Goal: Task Accomplishment & Management: Use online tool/utility

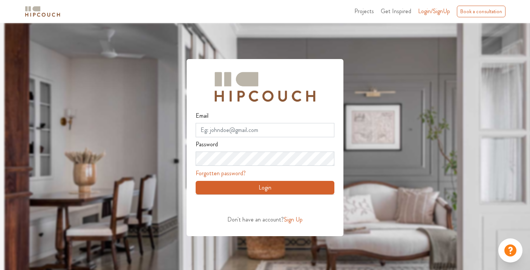
click at [30, 7] on img at bounding box center [43, 11] width 38 height 13
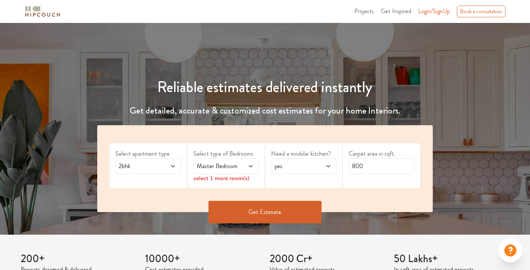
scroll to position [66, 0]
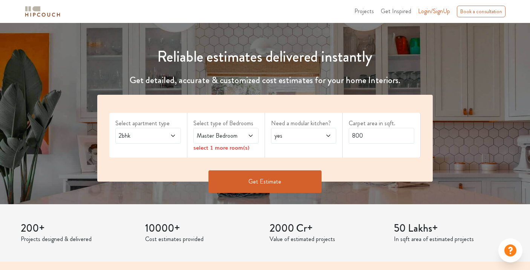
click at [173, 136] on icon at bounding box center [173, 136] width 4 height 2
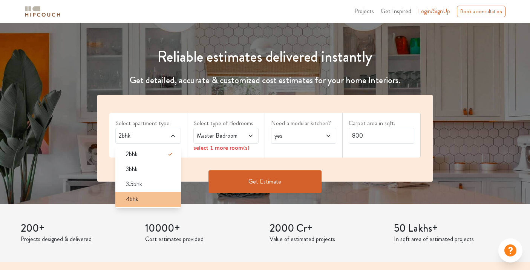
click at [151, 195] on div "4bhk" at bounding box center [150, 199] width 61 height 9
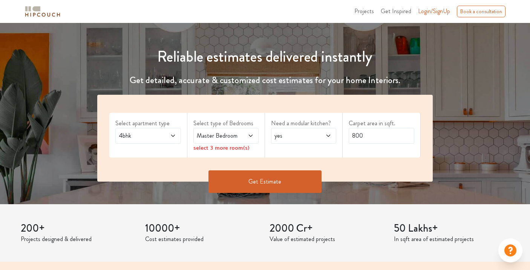
click at [250, 137] on icon at bounding box center [250, 136] width 6 height 6
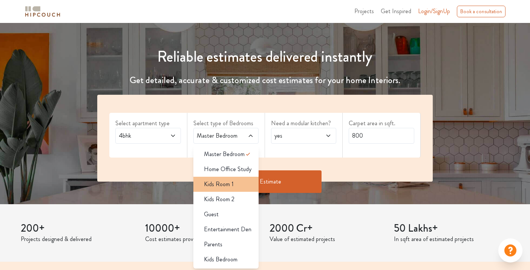
click at [219, 189] on li "Kids Room 1" at bounding box center [225, 184] width 65 height 15
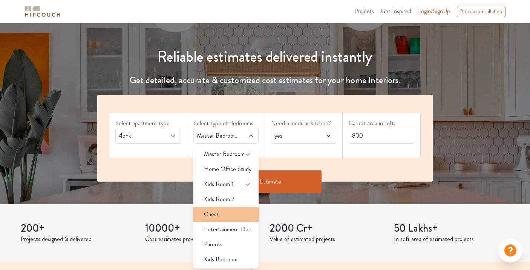
click at [203, 216] on div "Guest" at bounding box center [228, 214] width 61 height 9
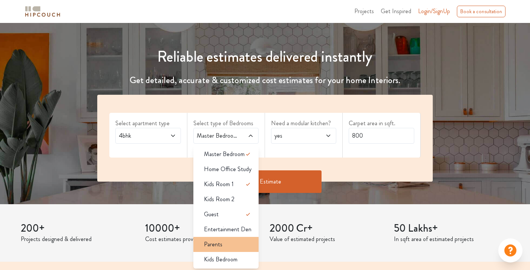
click at [217, 248] on span "Parents" at bounding box center [213, 244] width 18 height 9
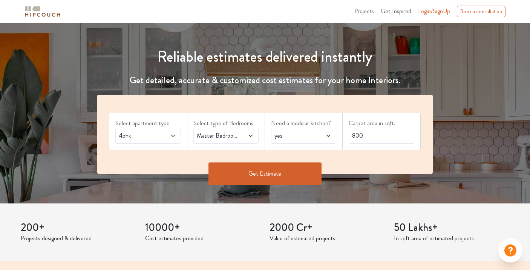
click at [237, 138] on span "Master Bedroom,Kids Room 1,Guest,Parents" at bounding box center [217, 135] width 44 height 9
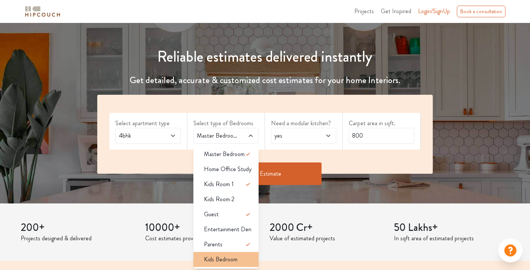
click at [219, 260] on span "Kids Bedroom" at bounding box center [221, 259] width 34 height 9
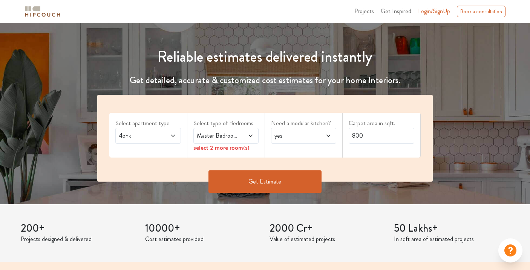
click at [223, 137] on span "Master Bedroom,Kids Bedroom" at bounding box center [217, 135] width 44 height 9
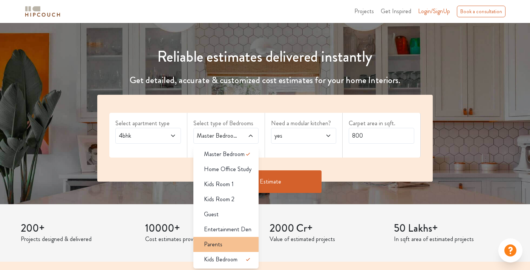
click at [219, 245] on span "Parents" at bounding box center [213, 244] width 18 height 9
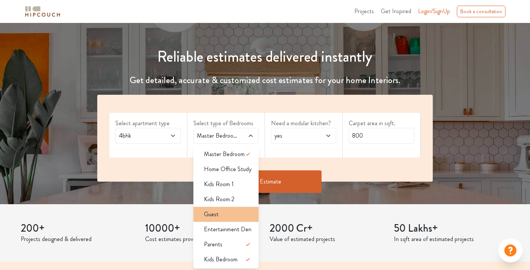
click at [222, 211] on div "Guest" at bounding box center [228, 214] width 61 height 9
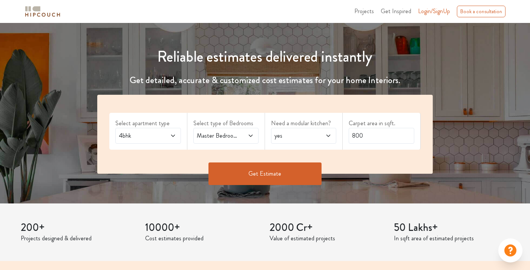
click at [234, 133] on span "Master Bedroom,Guest,Parents,Kids Bedroom" at bounding box center [217, 135] width 44 height 9
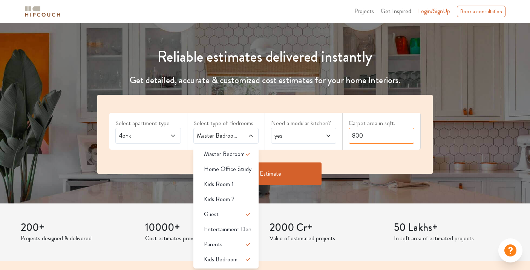
click at [354, 137] on input "800" at bounding box center [380, 136] width 65 height 16
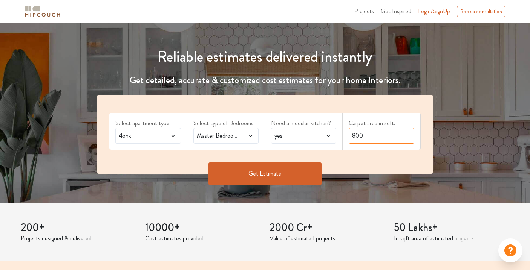
click at [353, 134] on input "800" at bounding box center [380, 136] width 65 height 16
type input "3800"
click at [269, 174] on button "Get Estimate" at bounding box center [264, 174] width 113 height 23
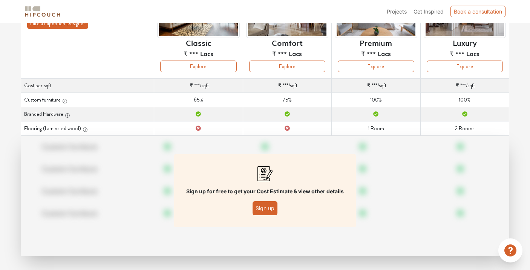
scroll to position [100, 0]
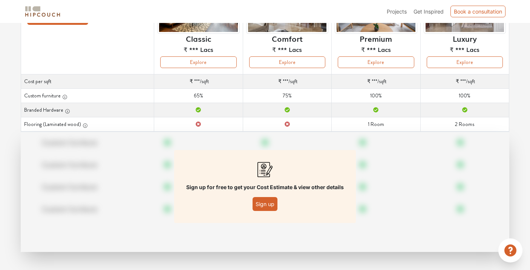
click at [262, 207] on button "Sign up" at bounding box center [264, 204] width 25 height 14
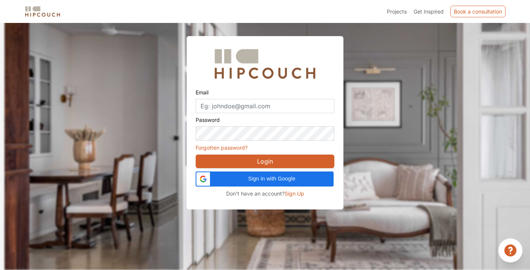
scroll to position [23, 0]
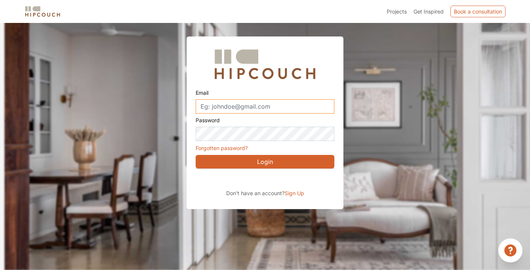
click at [224, 106] on input "Email" at bounding box center [264, 106] width 139 height 14
type input "sheramerchant@gmail.com"
click at [259, 160] on button "Login" at bounding box center [264, 162] width 139 height 14
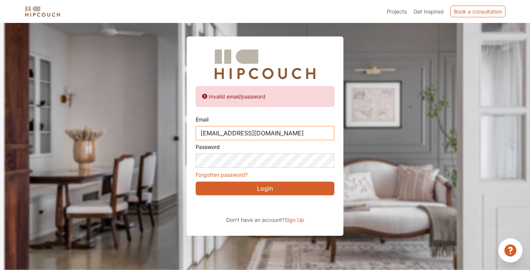
click at [284, 136] on input "[EMAIL_ADDRESS][DOMAIN_NAME]" at bounding box center [264, 133] width 139 height 14
click at [292, 219] on span "Sign Up" at bounding box center [294, 220] width 20 height 6
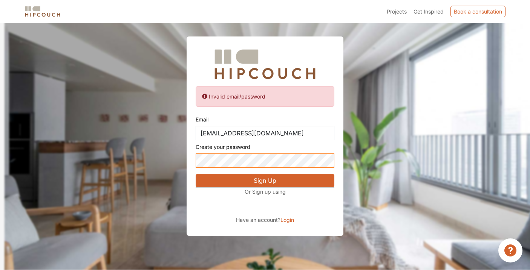
click at [187, 156] on div "Invalid email/password Email sheramerchant@gmail.com Create your password Sign …" at bounding box center [264, 137] width 157 height 200
click at [258, 179] on button "Sign Up" at bounding box center [264, 181] width 139 height 14
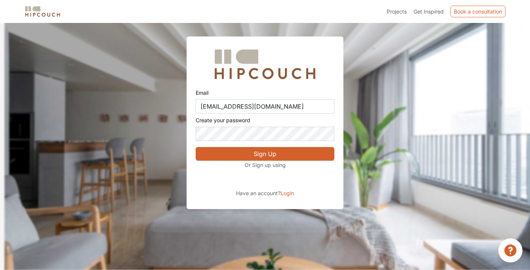
click at [289, 194] on span "Login" at bounding box center [287, 193] width 14 height 6
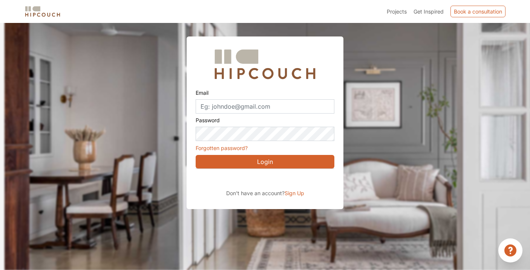
click at [233, 148] on link "Forgotten password?" at bounding box center [221, 148] width 52 height 6
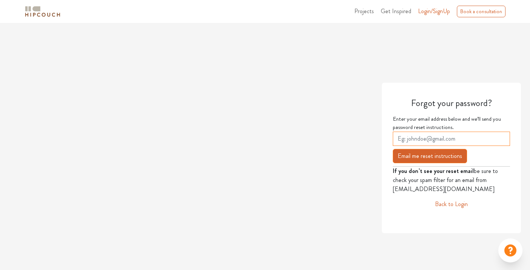
click at [432, 138] on input "email" at bounding box center [450, 139] width 117 height 14
type input "[EMAIL_ADDRESS][DOMAIN_NAME]"
click at [438, 157] on button "Email me reset instructions" at bounding box center [429, 156] width 74 height 14
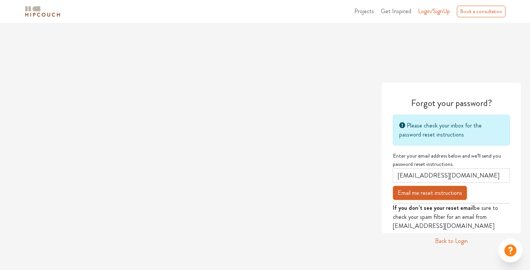
click at [429, 12] on span "Login/SignUp" at bounding box center [434, 11] width 32 height 9
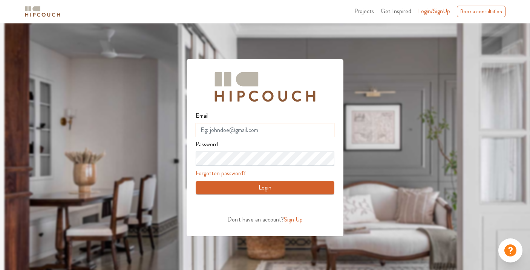
click at [243, 130] on input "Email" at bounding box center [264, 130] width 139 height 14
type input "[EMAIL_ADDRESS][DOMAIN_NAME]"
click at [260, 190] on button "Login" at bounding box center [264, 188] width 139 height 14
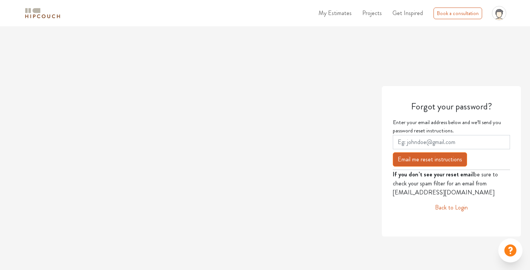
click at [342, 12] on span "My Estimates" at bounding box center [334, 13] width 33 height 9
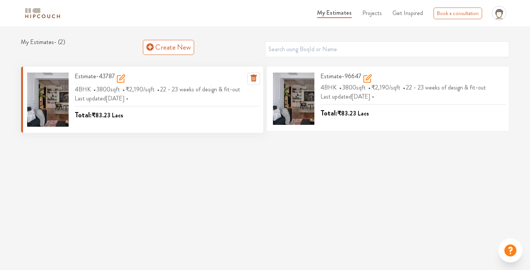
click at [121, 79] on icon at bounding box center [120, 78] width 9 height 9
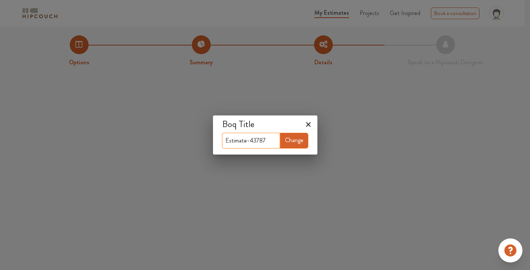
click at [264, 140] on input "Estimate-43787" at bounding box center [251, 141] width 58 height 16
drag, startPoint x: 263, startPoint y: 139, endPoint x: 247, endPoint y: 141, distance: 15.2
click at [247, 141] on input "Estimate-43787" at bounding box center [251, 141] width 58 height 16
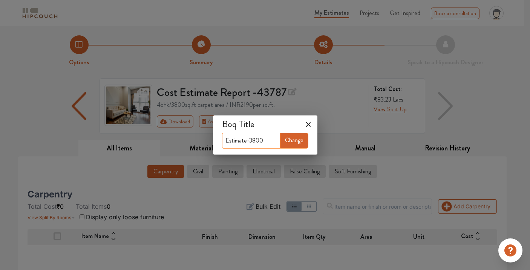
type input "Estimate-3800"
click at [289, 142] on button "Change" at bounding box center [294, 141] width 28 height 16
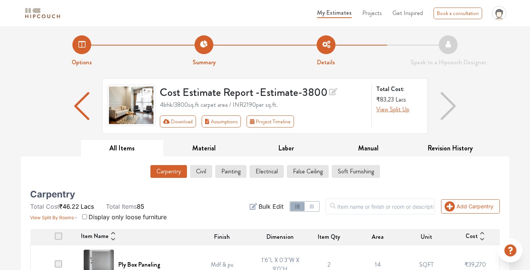
drag, startPoint x: 145, startPoint y: 161, endPoint x: 143, endPoint y: 167, distance: 6.1
click at [452, 102] on img "button" at bounding box center [447, 106] width 15 height 28
click at [450, 105] on img "button" at bounding box center [447, 106] width 15 height 28
click at [200, 173] on button "Civil" at bounding box center [200, 171] width 21 height 13
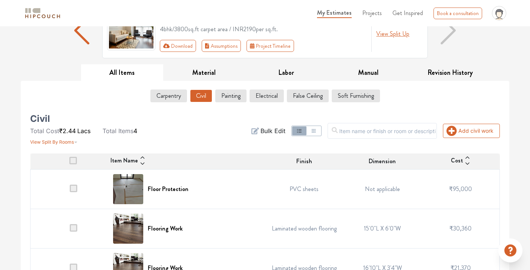
scroll to position [139, 0]
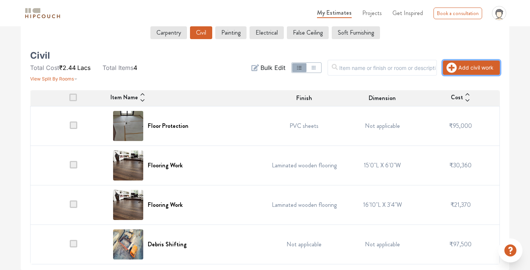
click at [449, 70] on icon "button" at bounding box center [451, 68] width 10 height 10
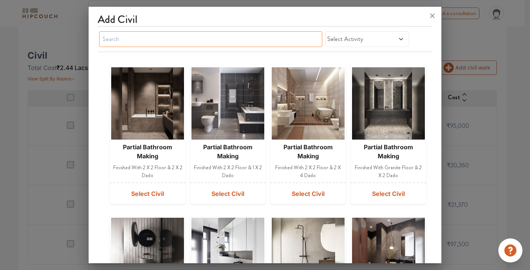
click at [221, 43] on input "text" at bounding box center [210, 39] width 223 height 16
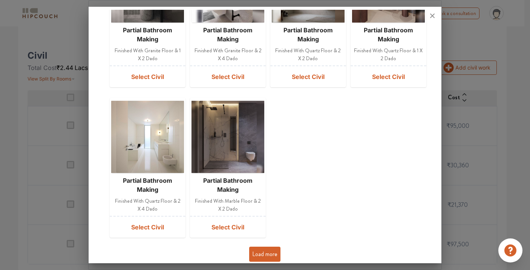
scroll to position [268, 0]
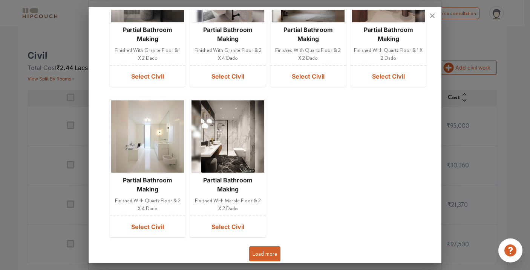
click at [212, 154] on img at bounding box center [228, 137] width 54 height 72
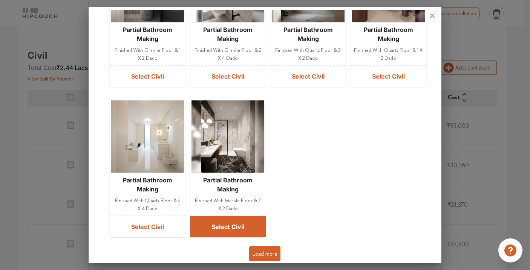
click at [220, 223] on button "Select Civil" at bounding box center [228, 227] width 76 height 21
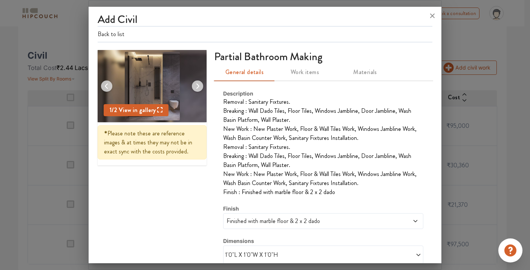
click at [307, 78] on span "Work items" at bounding box center [304, 72] width 51 height 11
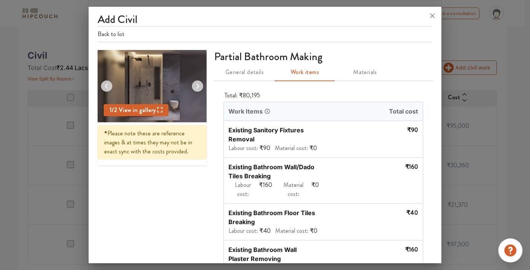
click at [254, 78] on span "General details" at bounding box center [243, 72] width 51 height 11
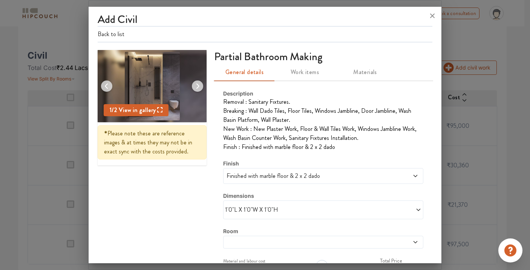
click at [415, 213] on icon at bounding box center [418, 210] width 6 height 6
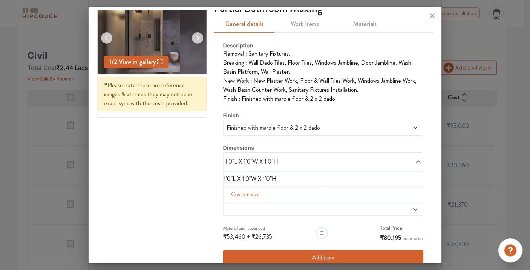
scroll to position [51, 0]
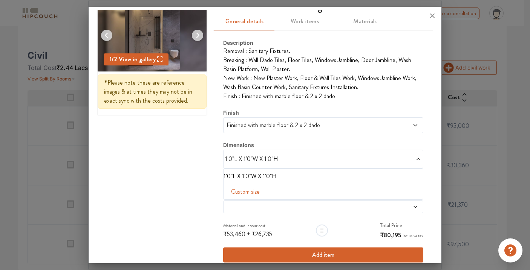
click at [250, 200] on span "Custom size" at bounding box center [245, 192] width 35 height 15
click at [238, 211] on input "text" at bounding box center [240, 204] width 23 height 14
type input "9"
click at [259, 211] on input "text" at bounding box center [263, 204] width 23 height 14
drag, startPoint x: 260, startPoint y: 218, endPoint x: 250, endPoint y: 217, distance: 10.6
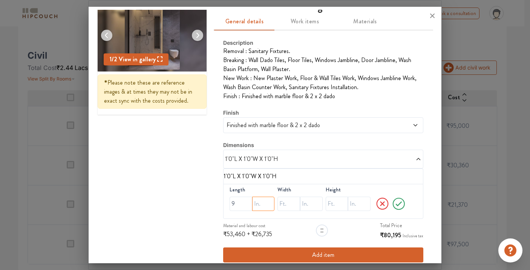
click at [252, 211] on input "text" at bounding box center [263, 204] width 23 height 14
click at [244, 211] on input "9" at bounding box center [240, 204] width 23 height 14
click at [261, 211] on input "text" at bounding box center [263, 204] width 23 height 14
type input "0"
click at [252, 211] on input "text" at bounding box center [240, 204] width 23 height 14
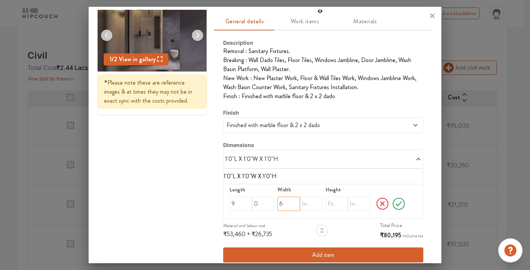
type input "6"
click at [275, 211] on input "text" at bounding box center [263, 204] width 23 height 14
type input "0"
click at [252, 211] on input "text" at bounding box center [240, 204] width 23 height 14
type input "8"
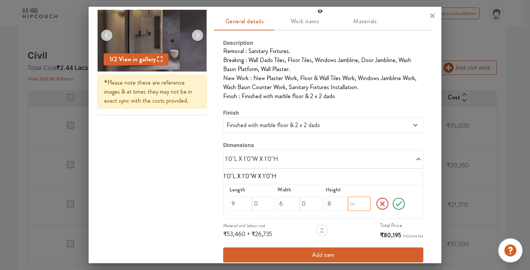
click at [275, 211] on input "text" at bounding box center [263, 204] width 23 height 14
type input "0"
click at [391, 212] on icon at bounding box center [398, 204] width 15 height 15
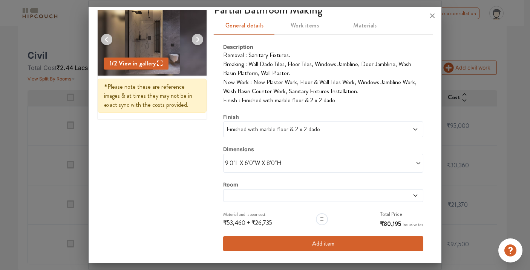
click at [249, 199] on span at bounding box center [297, 196] width 145 height 6
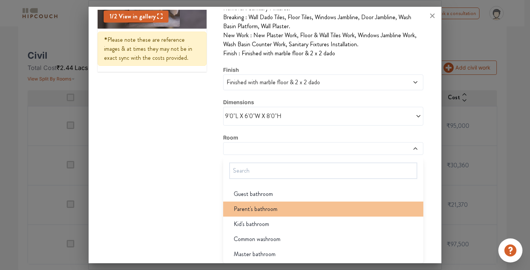
scroll to position [107, 0]
click at [249, 209] on span "Parent's bathroom" at bounding box center [256, 209] width 44 height 9
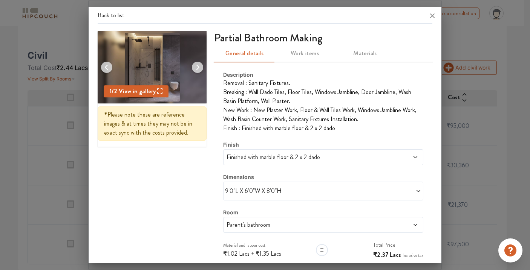
scroll to position [1, 0]
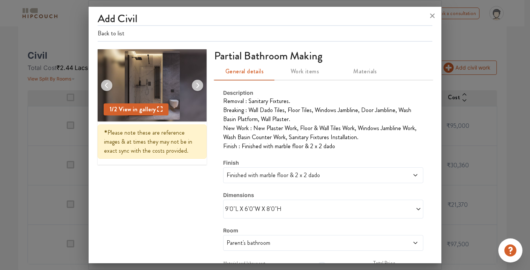
click at [305, 77] on span "Work items" at bounding box center [304, 71] width 51 height 11
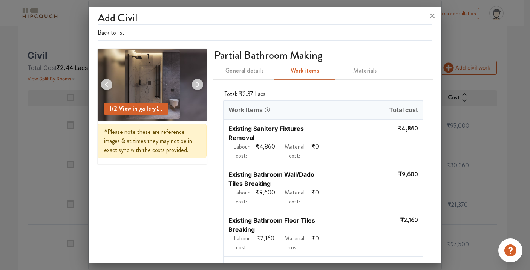
scroll to position [0, 0]
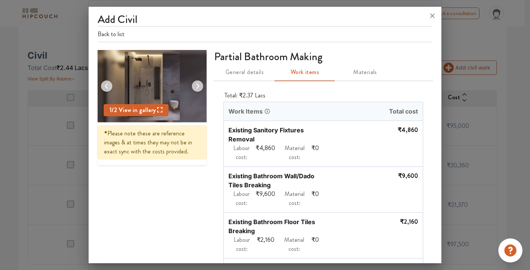
click at [368, 78] on span "Materials" at bounding box center [364, 72] width 51 height 11
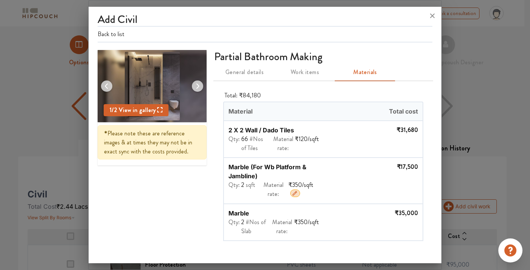
scroll to position [139, 0]
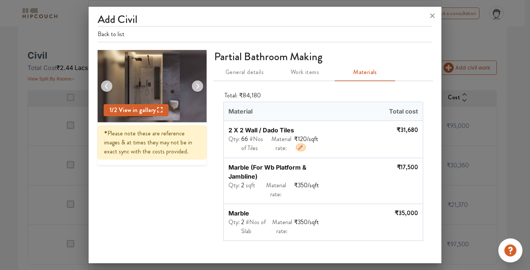
click at [300, 150] on icon "button" at bounding box center [300, 147] width 5 height 5
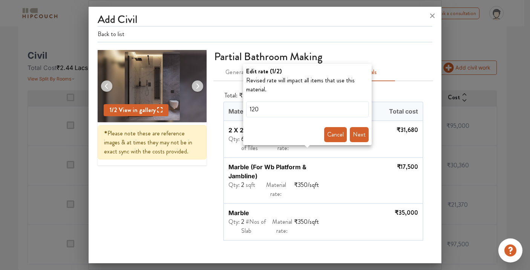
click at [302, 153] on div at bounding box center [265, 135] width 530 height 270
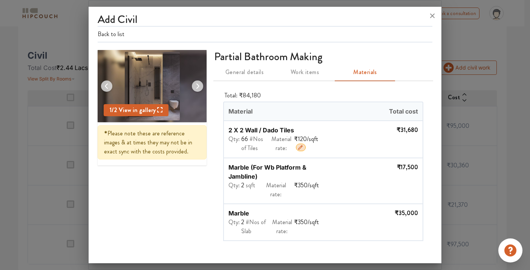
click at [299, 151] on icon "button" at bounding box center [300, 148] width 6 height 6
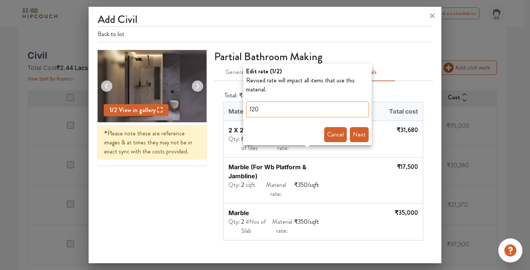
drag, startPoint x: 261, startPoint y: 109, endPoint x: 246, endPoint y: 108, distance: 14.7
click at [246, 108] on input "120" at bounding box center [307, 110] width 122 height 16
type input "350"
click at [361, 135] on button "Next" at bounding box center [359, 134] width 19 height 15
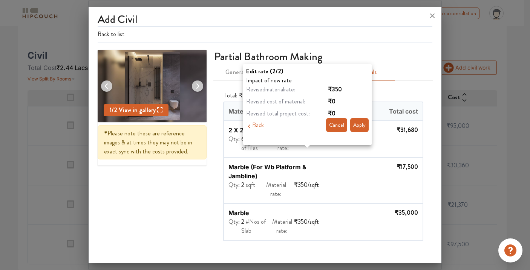
click at [360, 127] on button "Apply" at bounding box center [359, 125] width 18 height 14
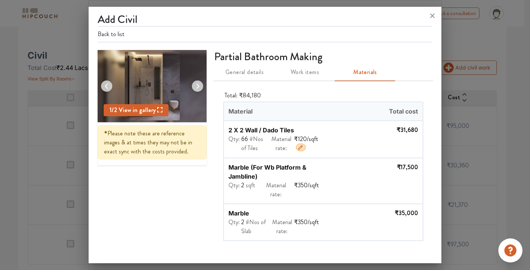
click at [301, 150] on icon "button" at bounding box center [300, 147] width 5 height 5
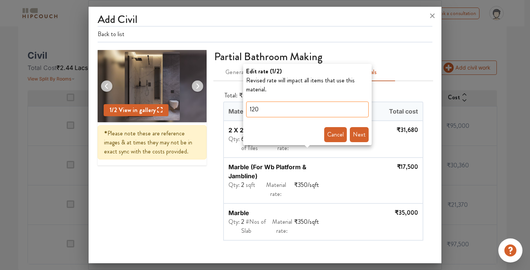
drag, startPoint x: 254, startPoint y: 110, endPoint x: 247, endPoint y: 109, distance: 7.2
click at [247, 109] on input "120" at bounding box center [307, 110] width 122 height 16
type input "350"
click at [357, 134] on button "Next" at bounding box center [359, 134] width 19 height 15
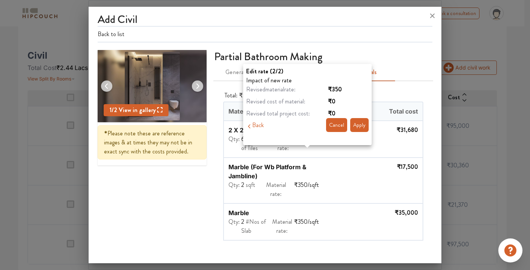
click at [333, 102] on span "₹0" at bounding box center [332, 101] width 8 height 9
drag, startPoint x: 334, startPoint y: 101, endPoint x: 330, endPoint y: 101, distance: 3.8
click at [330, 101] on span "₹0" at bounding box center [332, 101] width 8 height 9
click at [358, 128] on button "Apply" at bounding box center [359, 125] width 18 height 14
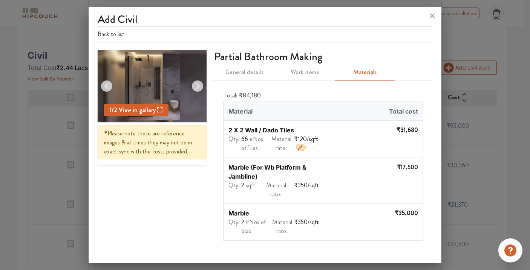
click at [199, 88] on img at bounding box center [197, 86] width 18 height 18
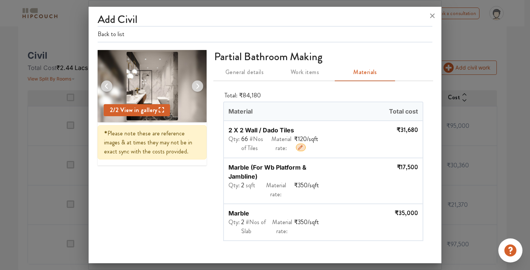
click at [107, 84] on img at bounding box center [107, 86] width 18 height 18
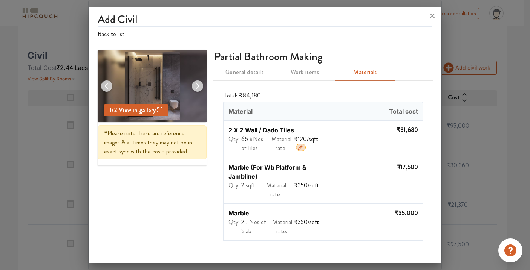
click at [252, 153] on span "#Nos of Tiles" at bounding box center [252, 144] width 22 height 18
click at [0, 0] on icon "button" at bounding box center [0, 0] width 0 height 0
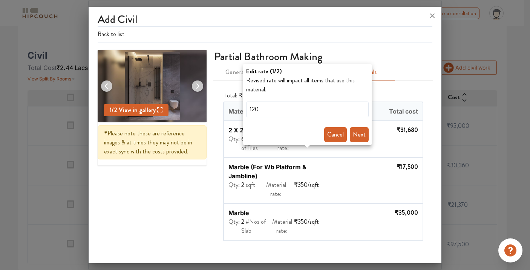
click at [249, 160] on div at bounding box center [265, 135] width 530 height 270
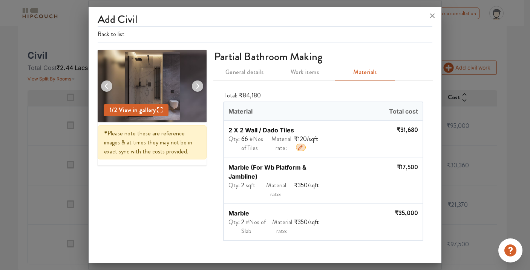
click at [256, 153] on span "#Nos of Tiles" at bounding box center [252, 144] width 22 height 18
drag, startPoint x: 256, startPoint y: 162, endPoint x: 250, endPoint y: 161, distance: 6.8
click at [250, 153] on span "#Nos of Tiles" at bounding box center [252, 144] width 22 height 18
drag, startPoint x: 257, startPoint y: 162, endPoint x: 246, endPoint y: 162, distance: 11.7
click at [246, 153] on span "#Nos of Tiles" at bounding box center [252, 144] width 22 height 18
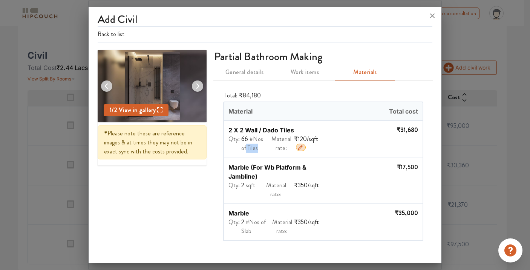
click at [263, 153] on div "66 #Nos of Tiles" at bounding box center [253, 144] width 24 height 18
click at [0, 0] on icon "button" at bounding box center [0, 0] width 0 height 0
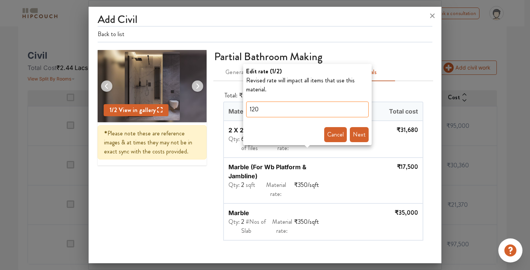
click at [264, 111] on input "120" at bounding box center [307, 110] width 122 height 16
drag, startPoint x: 260, startPoint y: 110, endPoint x: 249, endPoint y: 110, distance: 11.3
click at [249, 110] on input "120" at bounding box center [307, 110] width 122 height 16
type input "350"
click at [354, 134] on button "Next" at bounding box center [359, 134] width 19 height 15
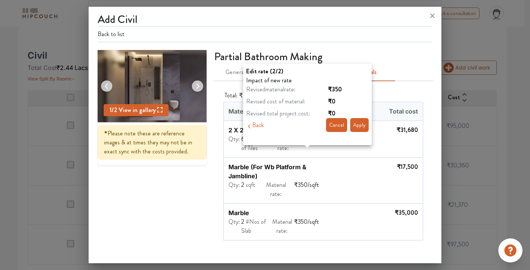
click at [335, 101] on span "₹0" at bounding box center [348, 101] width 41 height 9
click at [333, 102] on span "₹0" at bounding box center [332, 101] width 8 height 9
drag, startPoint x: 333, startPoint y: 102, endPoint x: 323, endPoint y: 101, distance: 10.2
click at [323, 101] on li "Revised cost of material: ₹0" at bounding box center [307, 101] width 122 height 9
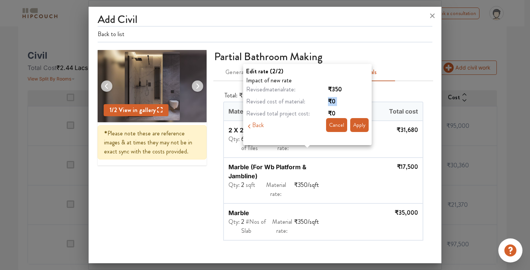
drag, startPoint x: 333, startPoint y: 101, endPoint x: 337, endPoint y: 104, distance: 5.1
click at [333, 102] on span "₹0" at bounding box center [332, 101] width 8 height 9
click at [334, 101] on span "₹0" at bounding box center [332, 101] width 8 height 9
click at [333, 101] on span "₹0" at bounding box center [332, 101] width 8 height 9
click at [359, 126] on button "Apply" at bounding box center [359, 125] width 18 height 14
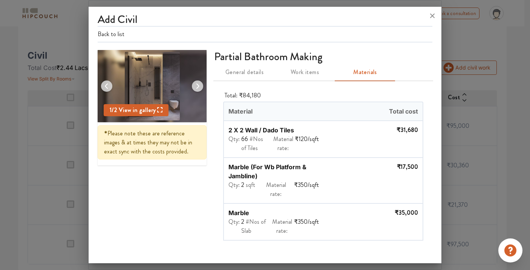
click at [308, 78] on span "Work items" at bounding box center [304, 72] width 51 height 11
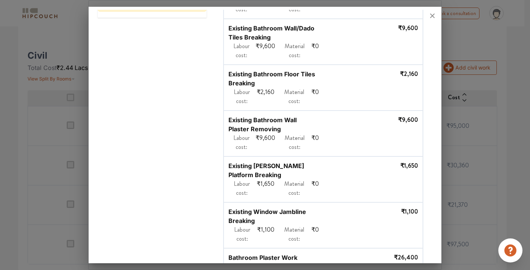
scroll to position [0, 0]
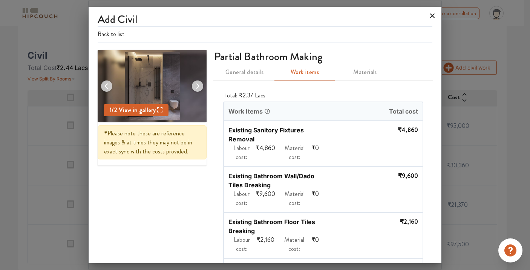
click at [432, 14] on icon at bounding box center [432, 16] width 12 height 12
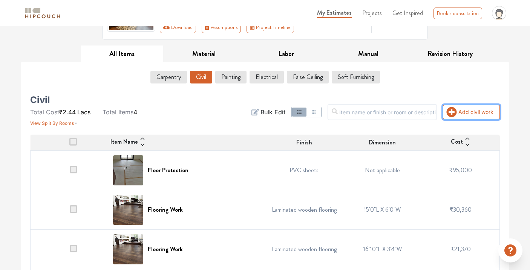
scroll to position [139, 0]
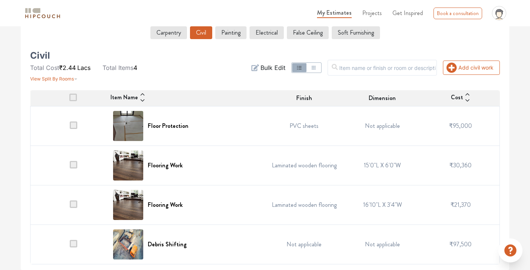
click at [140, 101] on icon at bounding box center [142, 101] width 6 height 6
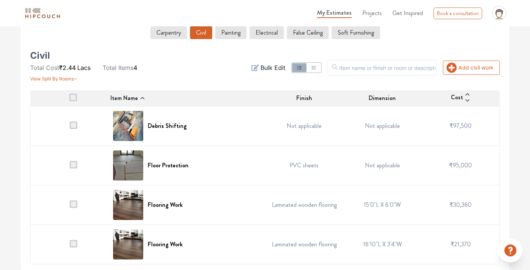
click at [140, 101] on icon at bounding box center [142, 98] width 6 height 6
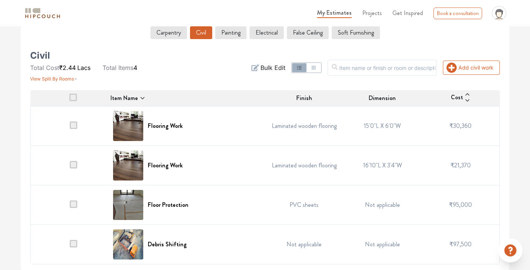
click at [75, 126] on span at bounding box center [74, 126] width 8 height 8
click at [70, 128] on input "checkbox" at bounding box center [70, 128] width 0 height 0
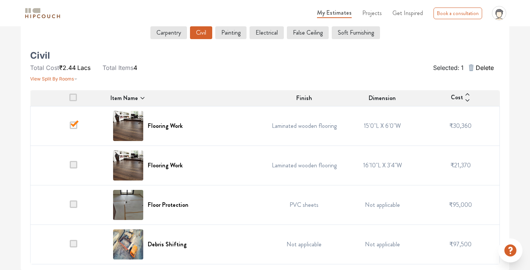
click at [75, 126] on span at bounding box center [74, 126] width 8 height 8
click at [70, 128] on input "checkbox" at bounding box center [70, 128] width 0 height 0
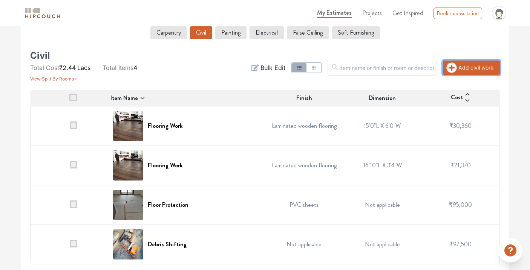
click at [476, 66] on button "Add civil work" at bounding box center [471, 68] width 57 height 14
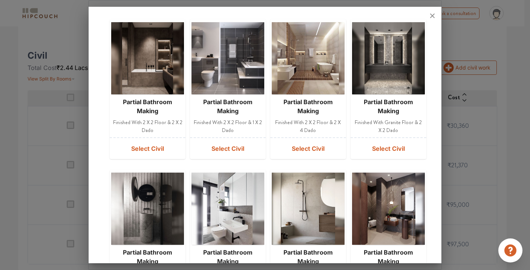
scroll to position [231, 0]
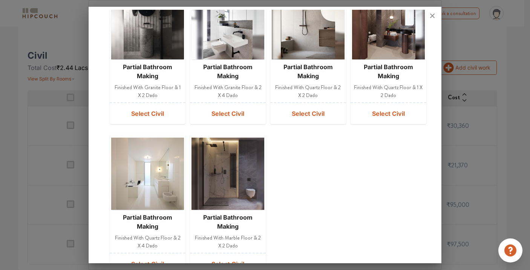
click at [225, 158] on img at bounding box center [228, 174] width 58 height 72
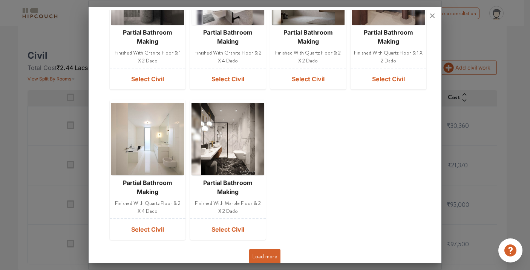
scroll to position [281, 0]
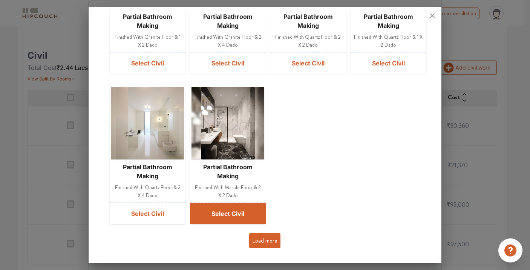
click at [242, 214] on button "Select Civil" at bounding box center [228, 213] width 76 height 21
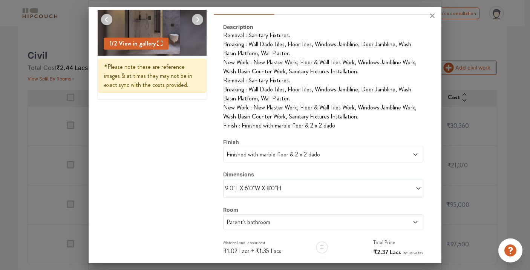
scroll to position [108, 0]
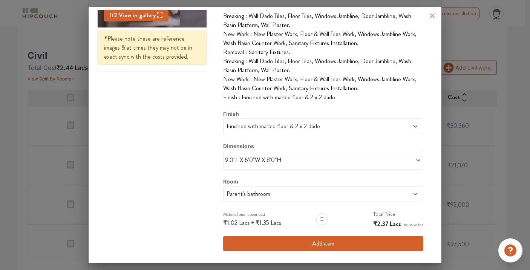
click at [304, 250] on button "Add item" at bounding box center [323, 244] width 200 height 15
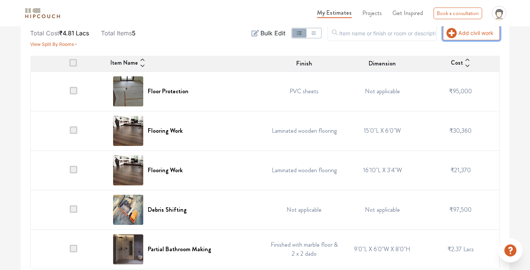
scroll to position [179, 0]
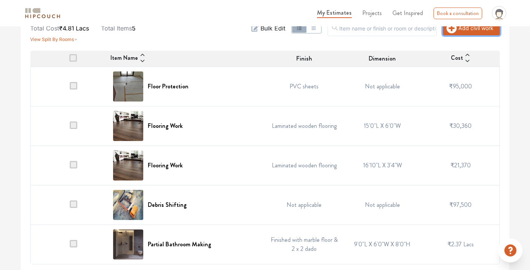
click at [476, 32] on button "Add civil work" at bounding box center [471, 28] width 57 height 14
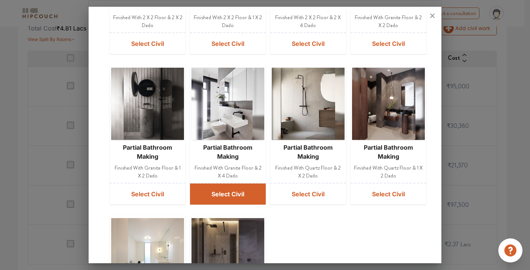
scroll to position [281, 0]
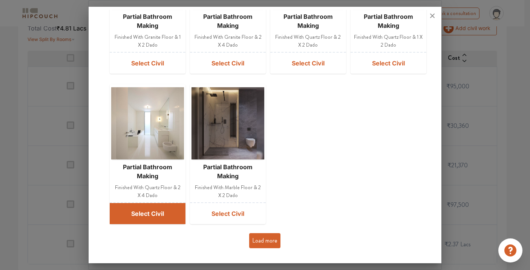
click at [152, 213] on button "Select Civil" at bounding box center [148, 213] width 76 height 21
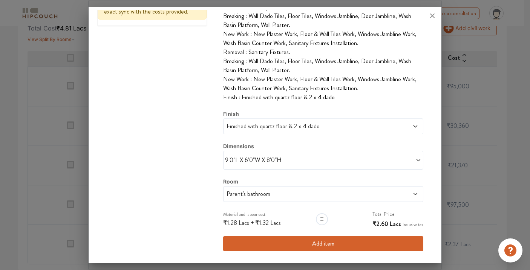
scroll to position [153, 0]
click at [322, 244] on button "Add item" at bounding box center [323, 244] width 200 height 15
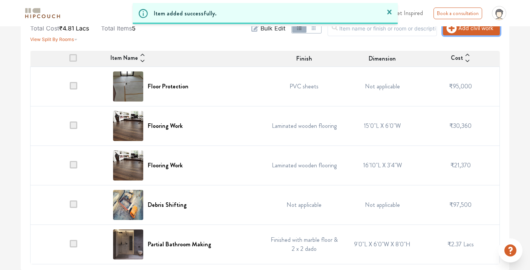
click at [452, 30] on icon "button" at bounding box center [451, 28] width 10 height 10
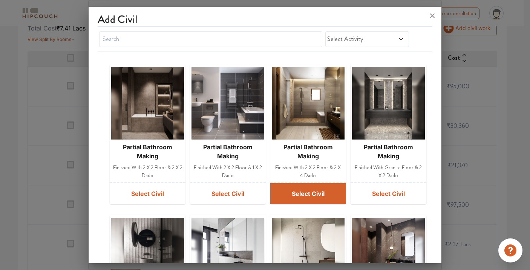
click at [298, 197] on button "Select Civil" at bounding box center [308, 193] width 76 height 21
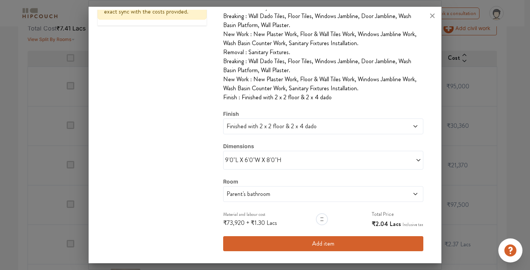
click at [332, 243] on button "Add item" at bounding box center [323, 244] width 200 height 15
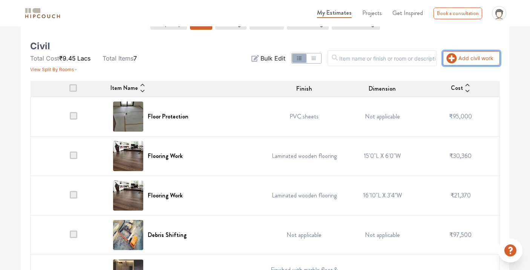
scroll to position [91, 0]
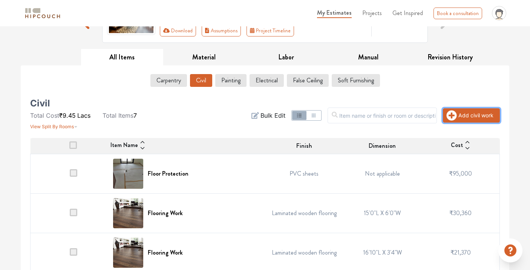
click at [467, 115] on button "Add civil work" at bounding box center [471, 115] width 57 height 14
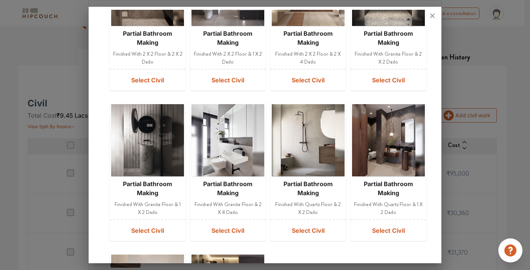
scroll to position [57, 0]
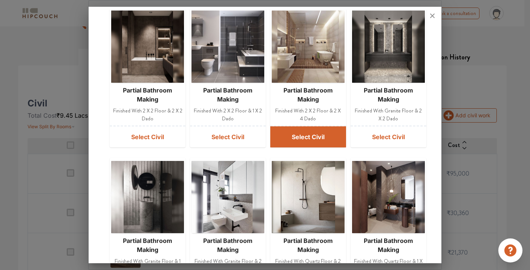
click at [303, 139] on button "Select Civil" at bounding box center [308, 137] width 76 height 21
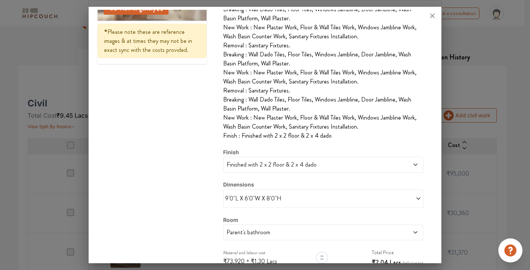
scroll to position [153, 0]
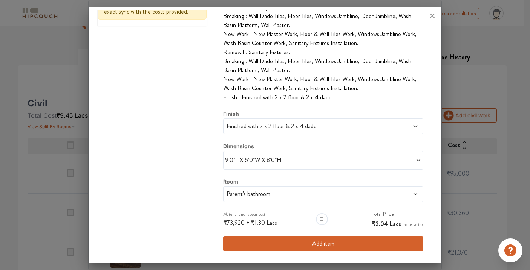
click at [279, 165] on span "9'0"L X 6'0"W X 8'0"H" at bounding box center [274, 160] width 98 height 9
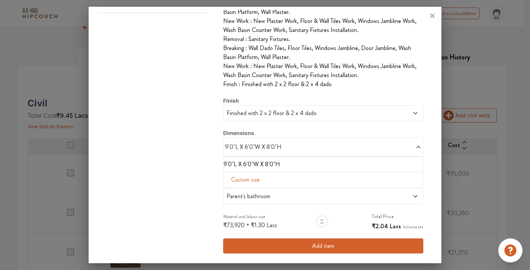
click at [252, 188] on span "Custom size" at bounding box center [245, 180] width 35 height 15
click at [238, 199] on input "text" at bounding box center [240, 192] width 23 height 14
type input "4"
click at [252, 199] on input "text" at bounding box center [240, 192] width 23 height 14
type input "5"
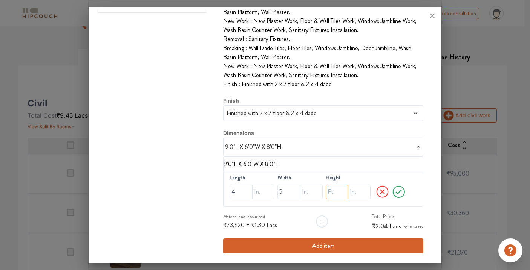
click at [252, 199] on input "text" at bounding box center [240, 192] width 23 height 14
type input "8"
click at [395, 194] on icon at bounding box center [398, 191] width 6 height 5
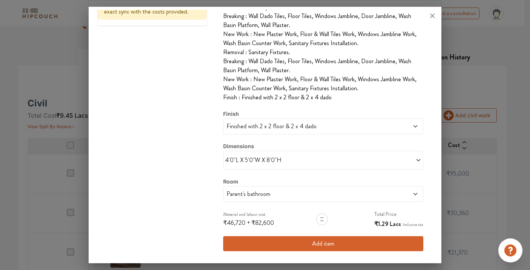
click at [321, 244] on button "Add item" at bounding box center [323, 244] width 200 height 15
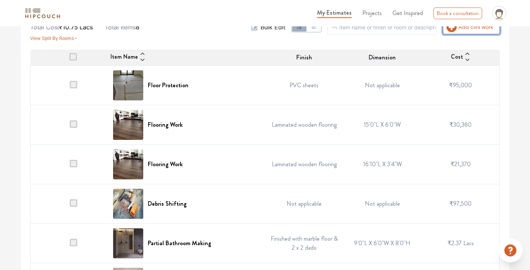
scroll to position [34, 0]
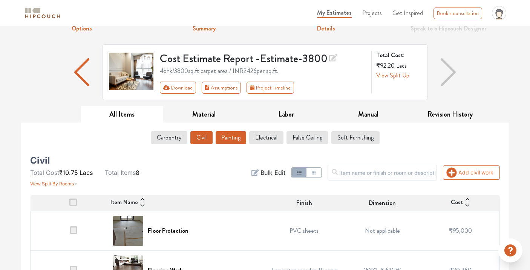
click at [227, 141] on button "Painting" at bounding box center [230, 137] width 31 height 13
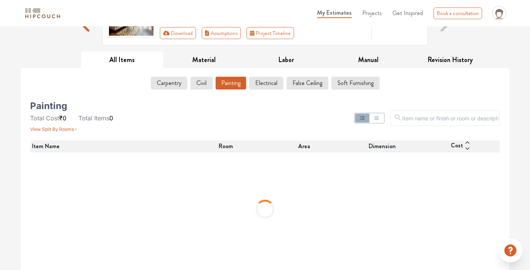
scroll to position [90, 0]
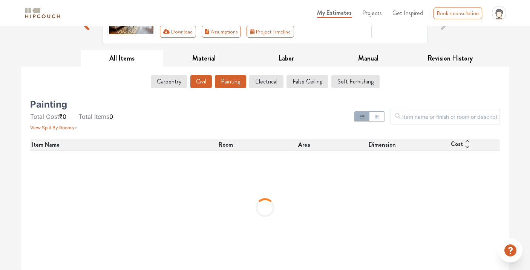
click at [197, 85] on button "Civil" at bounding box center [200, 81] width 21 height 13
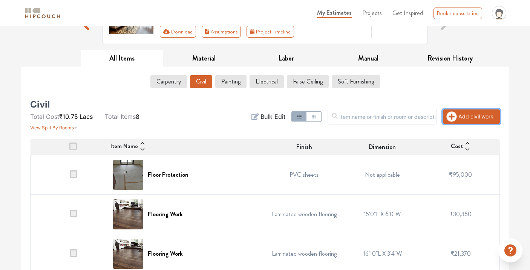
click at [470, 119] on button "Add civil work" at bounding box center [471, 117] width 57 height 14
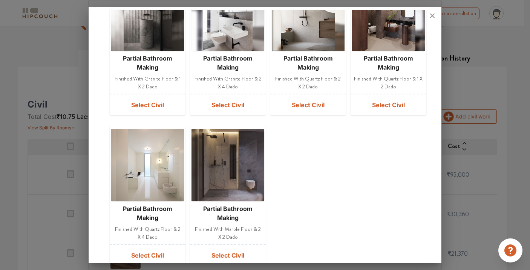
scroll to position [281, 0]
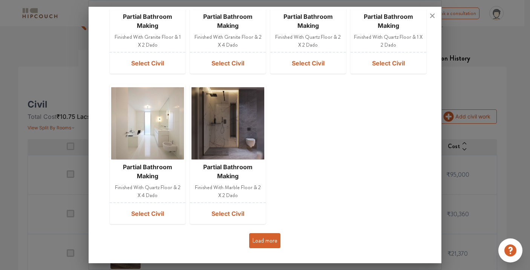
click at [262, 244] on button "Load more" at bounding box center [264, 241] width 31 height 15
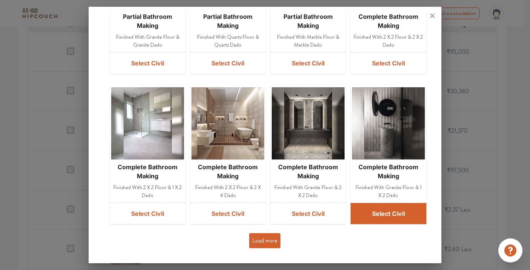
scroll to position [214, 0]
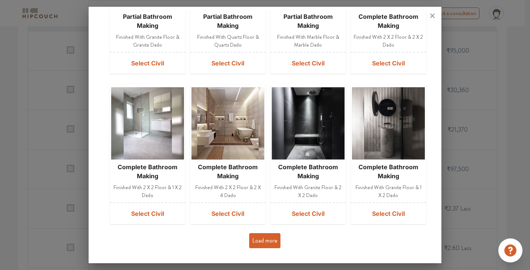
click at [266, 242] on button "Load more" at bounding box center [264, 241] width 31 height 15
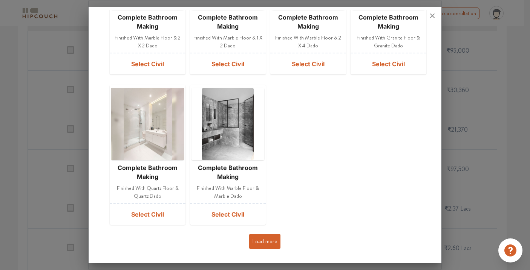
scroll to position [1035, 0]
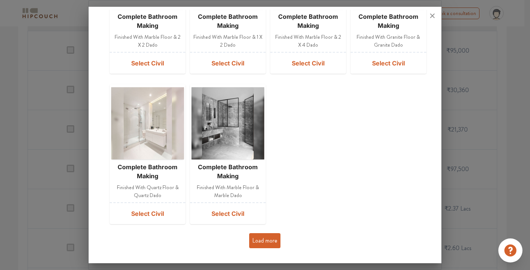
click at [253, 243] on button "Load more" at bounding box center [264, 241] width 31 height 15
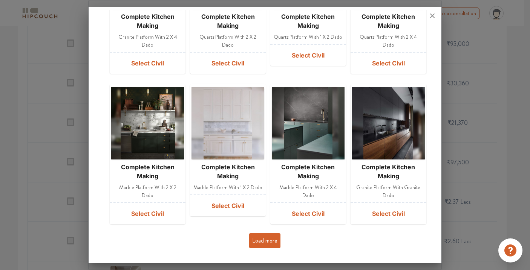
scroll to position [229, 0]
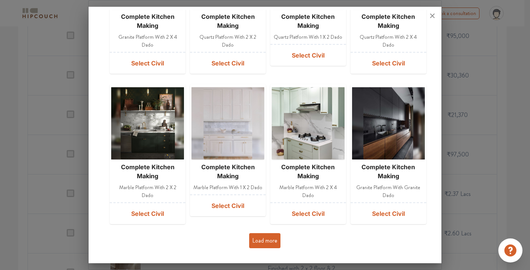
click at [260, 237] on button "Load more" at bounding box center [264, 241] width 31 height 15
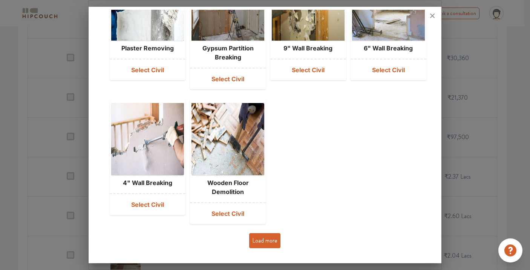
scroll to position [293, 0]
click at [261, 241] on button "Load more" at bounding box center [264, 241] width 31 height 15
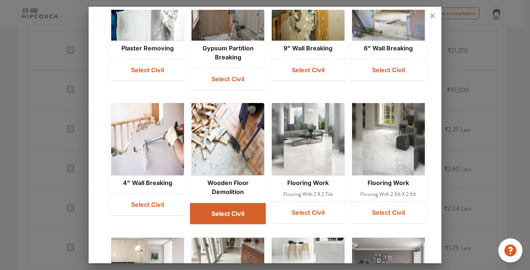
scroll to position [1892, 0]
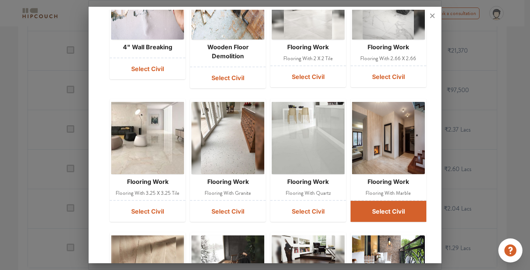
click at [377, 213] on button "Select Civil" at bounding box center [388, 211] width 76 height 21
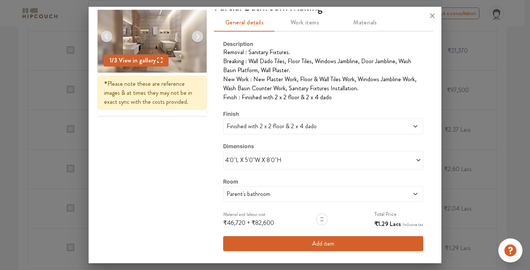
scroll to position [0, 0]
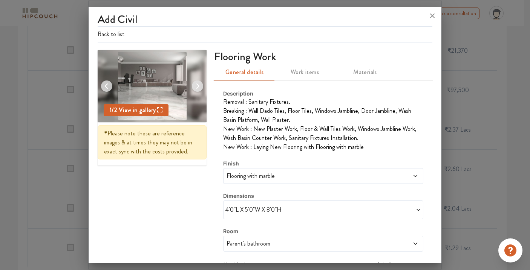
click at [416, 211] on icon at bounding box center [418, 210] width 4 height 2
click at [242, 240] on span "Custom size" at bounding box center [245, 242] width 35 height 15
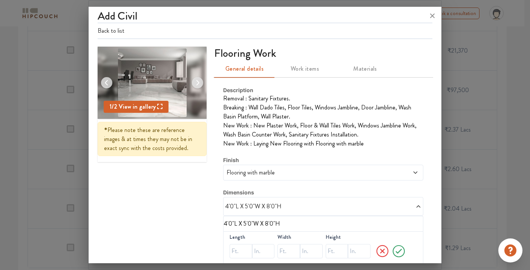
scroll to position [56, 0]
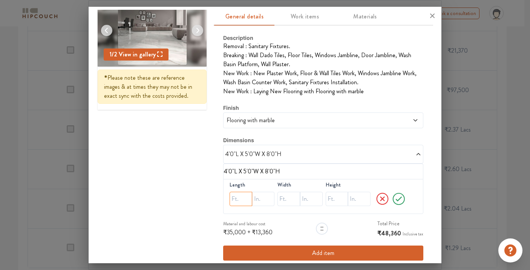
click at [237, 201] on input "text" at bounding box center [240, 199] width 23 height 14
type input "25"
click at [252, 203] on input "text" at bounding box center [240, 199] width 23 height 14
type input "40"
click at [394, 201] on icon at bounding box center [398, 199] width 15 height 15
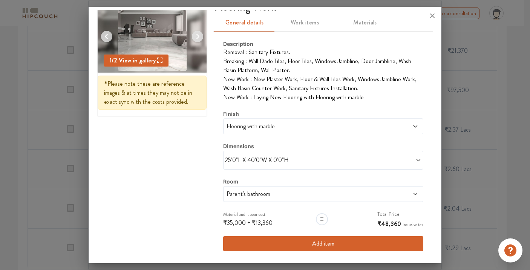
scroll to position [50, 0]
click at [412, 193] on icon at bounding box center [415, 194] width 6 height 6
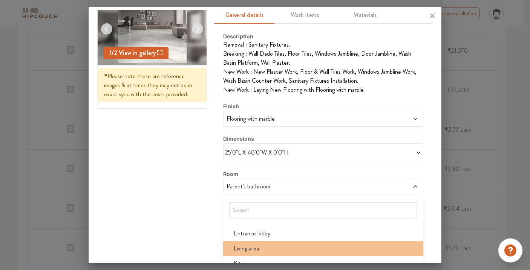
click at [248, 245] on span "Living area" at bounding box center [246, 248] width 25 height 9
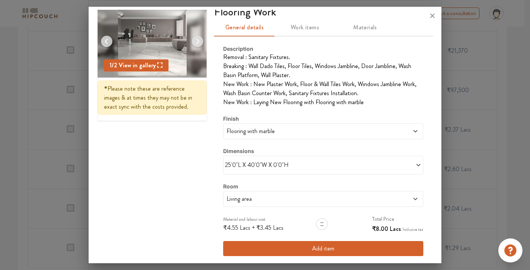
scroll to position [38, 0]
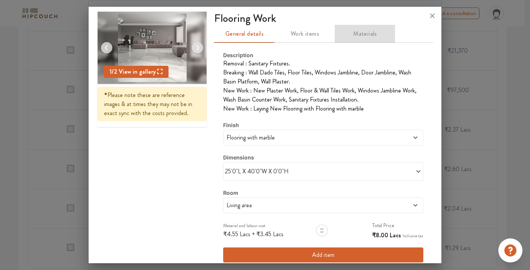
click at [360, 35] on span "Materials" at bounding box center [364, 34] width 51 height 11
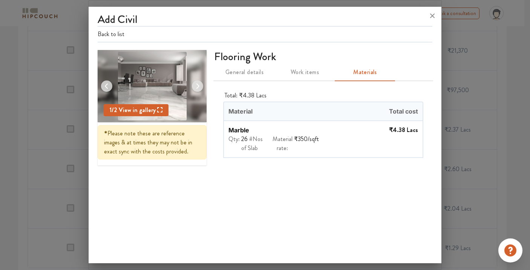
click at [232, 72] on span "General details" at bounding box center [243, 72] width 51 height 11
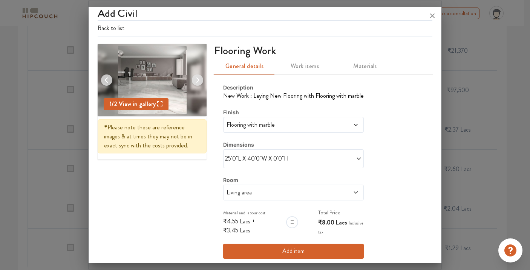
scroll to position [14, 0]
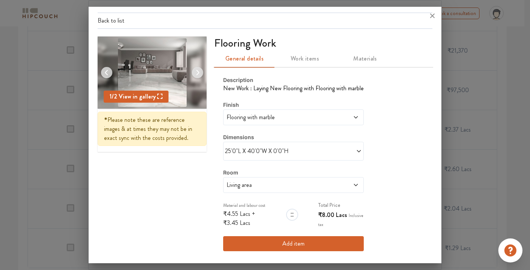
click at [294, 244] on button "Add item" at bounding box center [293, 244] width 140 height 15
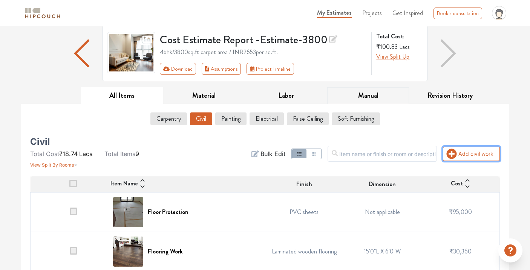
scroll to position [79, 0]
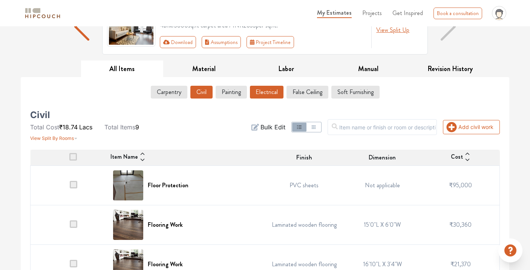
click at [254, 92] on button "Electrical" at bounding box center [267, 92] width 34 height 13
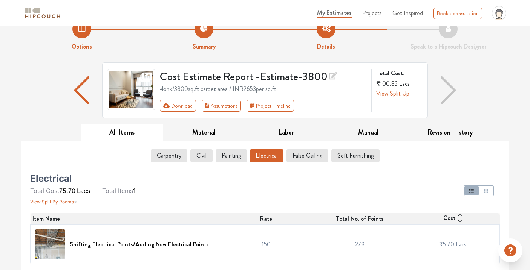
scroll to position [16, 0]
click at [310, 153] on button "False Ceiling" at bounding box center [307, 156] width 41 height 13
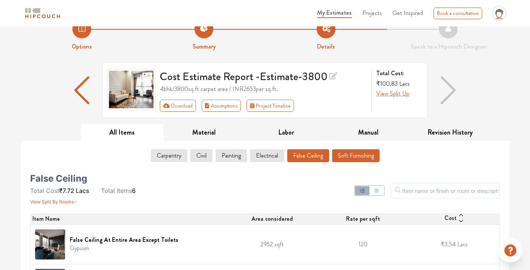
click at [342, 159] on button "Soft Furnishing" at bounding box center [355, 156] width 47 height 13
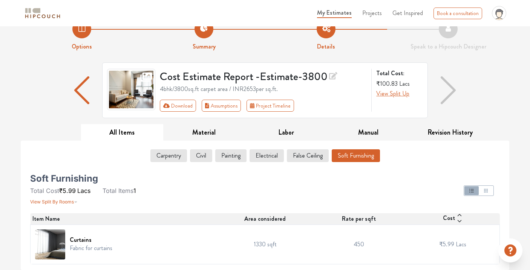
click at [360, 243] on td "450" at bounding box center [359, 245] width 94 height 40
click at [459, 222] on icon at bounding box center [459, 221] width 4 height 2
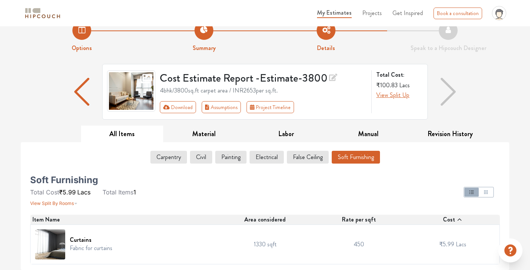
click at [458, 218] on icon at bounding box center [459, 220] width 6 height 6
click at [459, 220] on icon at bounding box center [459, 220] width 4 height 2
click at [458, 220] on icon at bounding box center [459, 220] width 6 height 6
click at [366, 219] on span "Rate per sqft" at bounding box center [359, 219] width 34 height 9
click at [357, 245] on td "450" at bounding box center [359, 245] width 94 height 40
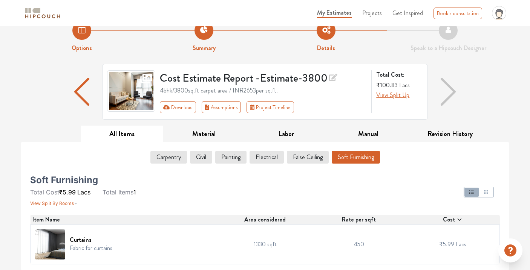
click at [359, 245] on td "450" at bounding box center [359, 245] width 94 height 40
click at [168, 160] on button "Carpentry" at bounding box center [169, 157] width 36 height 13
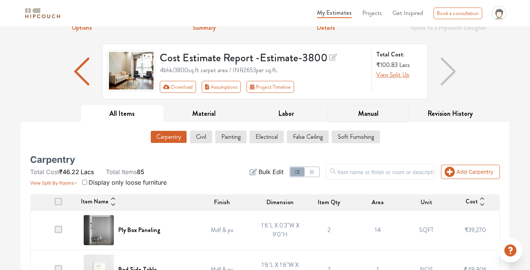
scroll to position [33, 0]
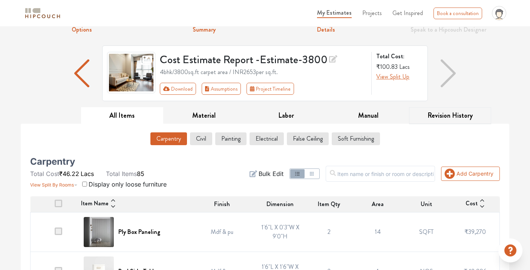
click at [440, 116] on button "Revision History" at bounding box center [450, 115] width 82 height 17
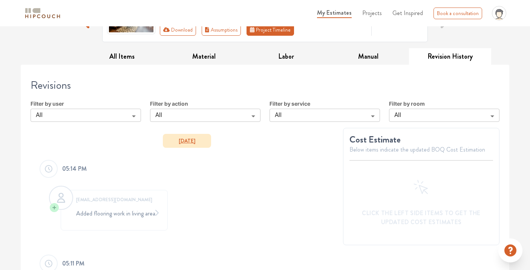
scroll to position [226, 0]
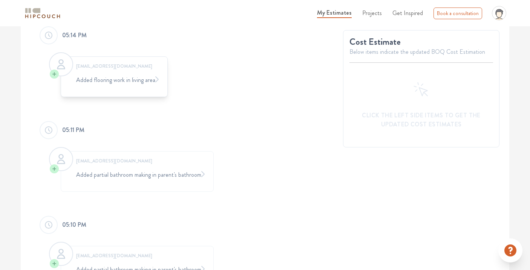
click at [107, 67] on div "[EMAIL_ADDRESS][DOMAIN_NAME]" at bounding box center [114, 66] width 94 height 7
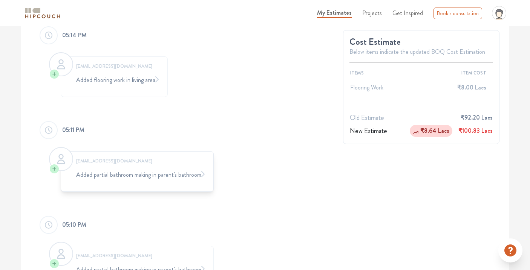
click at [83, 175] on div "Added partial bathroom making in parent's bathroom" at bounding box center [137, 175] width 140 height 21
click at [106, 66] on div "[EMAIL_ADDRESS][DOMAIN_NAME]" at bounding box center [114, 66] width 94 height 7
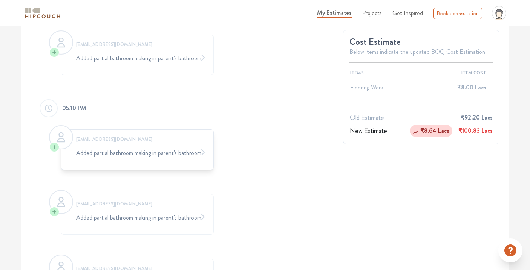
scroll to position [346, 0]
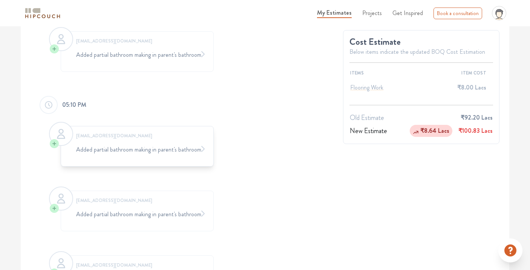
click at [95, 136] on div "[EMAIL_ADDRESS][DOMAIN_NAME]" at bounding box center [137, 136] width 140 height 7
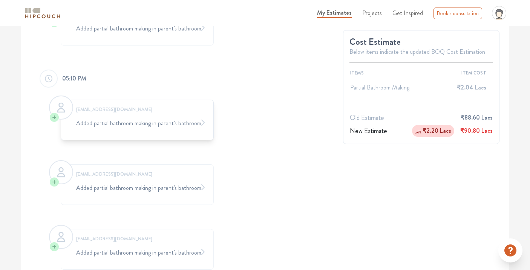
scroll to position [384, 0]
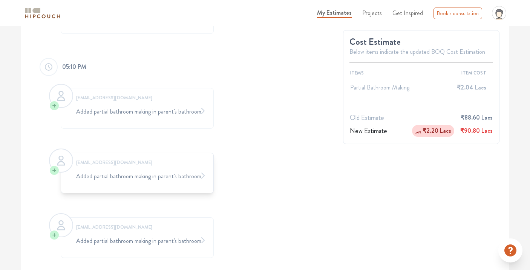
click at [100, 163] on div "[EMAIL_ADDRESS][DOMAIN_NAME]" at bounding box center [137, 162] width 140 height 7
click at [104, 98] on div "[EMAIL_ADDRESS][DOMAIN_NAME]" at bounding box center [137, 98] width 140 height 7
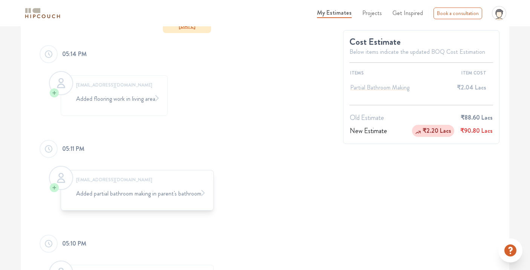
scroll to position [163, 0]
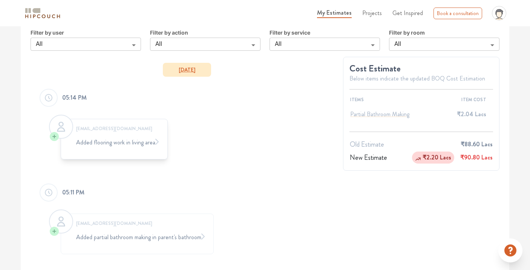
click at [102, 145] on div "Added flooring work in living area" at bounding box center [114, 142] width 94 height 21
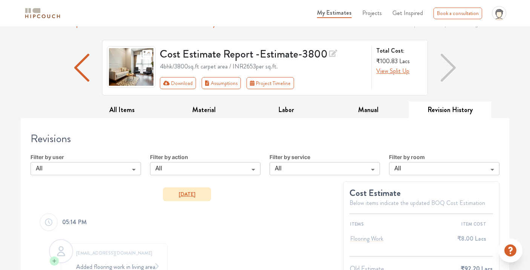
scroll to position [0, 0]
